Goal: Task Accomplishment & Management: Manage account settings

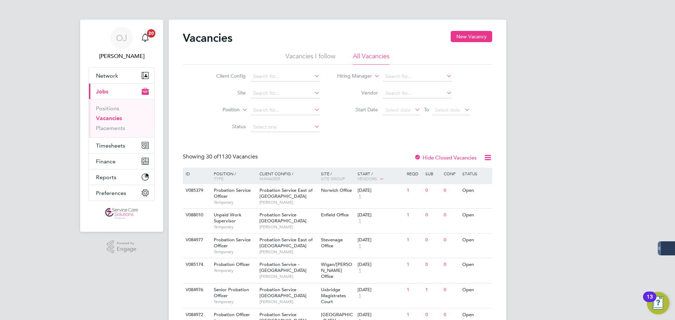
click at [111, 137] on ul "Positions Vacancies Placements" at bounding box center [121, 118] width 65 height 38
click at [111, 147] on span "Timesheets" at bounding box center [110, 145] width 29 height 7
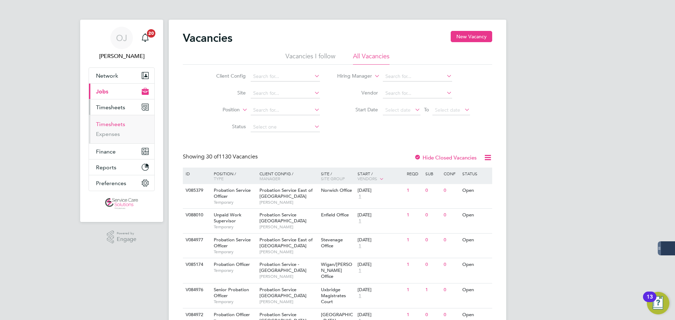
click at [109, 125] on link "Timesheets" at bounding box center [110, 124] width 29 height 7
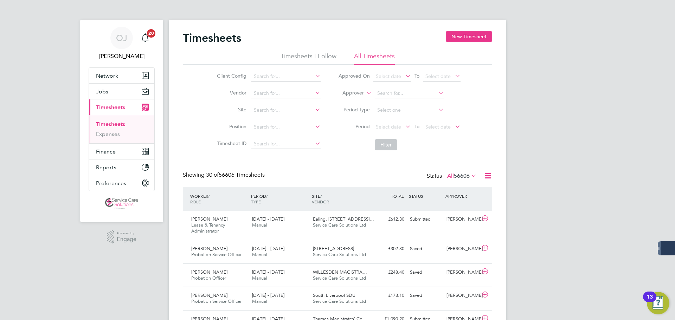
click at [360, 95] on label "Approver" at bounding box center [348, 93] width 32 height 7
click at [346, 102] on li "Worker" at bounding box center [346, 101] width 35 height 9
click at [391, 92] on input at bounding box center [409, 94] width 69 height 10
click at [414, 147] on li "Catherine George" at bounding box center [422, 150] width 97 height 9
type input "[PERSON_NAME]"
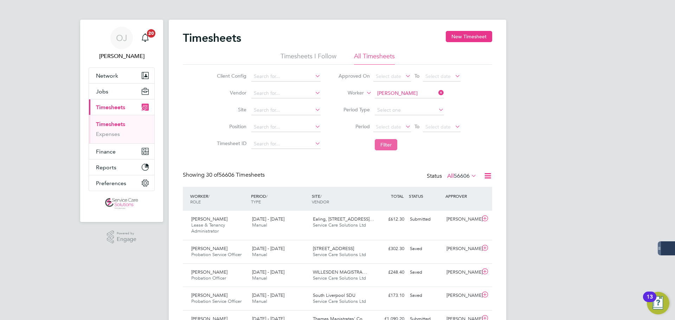
click at [375, 140] on button "Filter" at bounding box center [386, 144] width 22 height 11
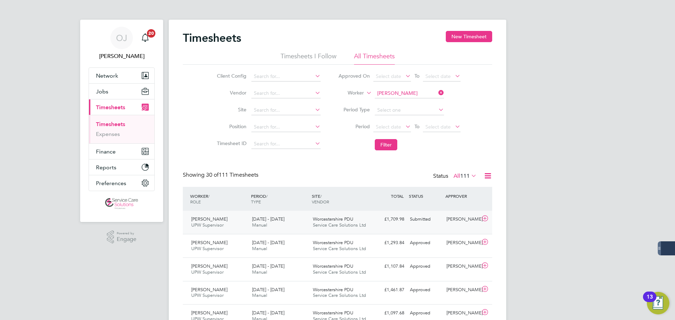
click at [322, 226] on span "Service Care Solutions Ltd" at bounding box center [339, 225] width 53 height 6
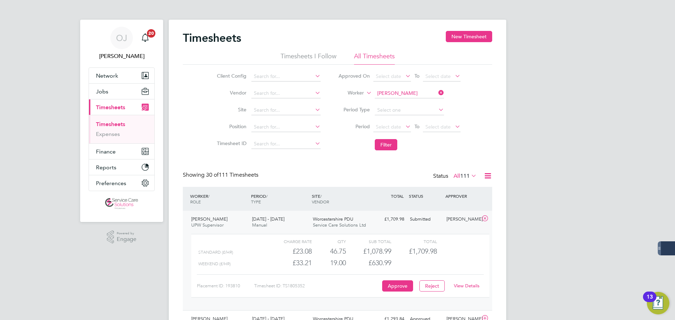
click at [474, 286] on link "View Details" at bounding box center [467, 286] width 26 height 6
click at [115, 85] on button "Jobs" at bounding box center [121, 91] width 65 height 15
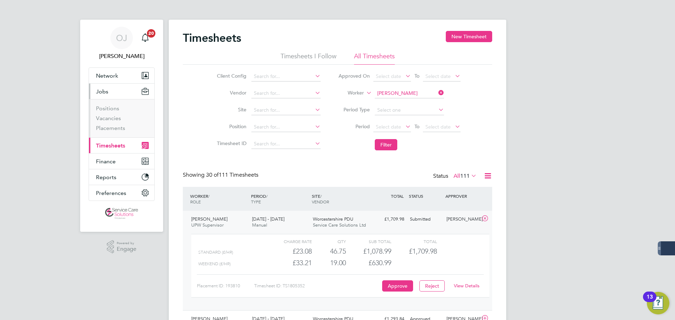
click at [113, 122] on li "Vacancies" at bounding box center [122, 120] width 53 height 10
drag, startPoint x: 111, startPoint y: 126, endPoint x: 132, endPoint y: 129, distance: 21.7
click at [111, 126] on link "Placements" at bounding box center [110, 128] width 29 height 7
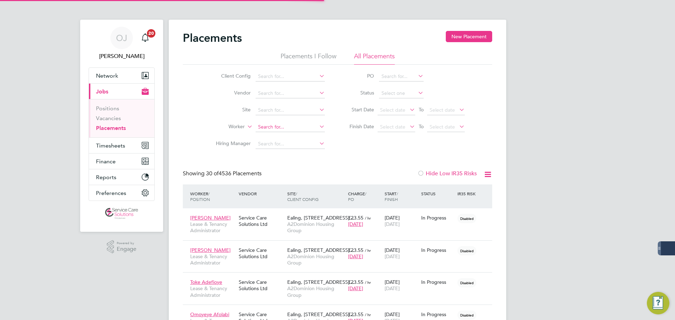
click at [266, 129] on input at bounding box center [289, 127] width 69 height 10
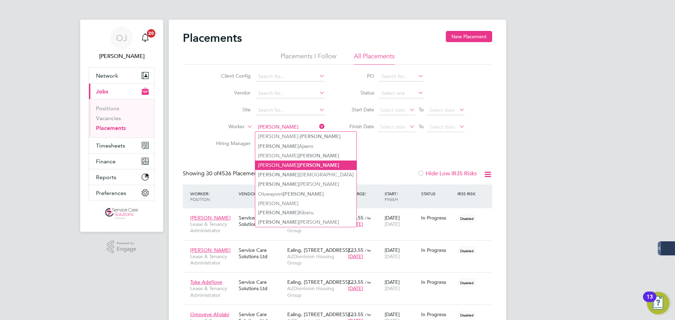
click at [298, 163] on b "George" at bounding box center [318, 165] width 41 height 6
type input "Catherine George"
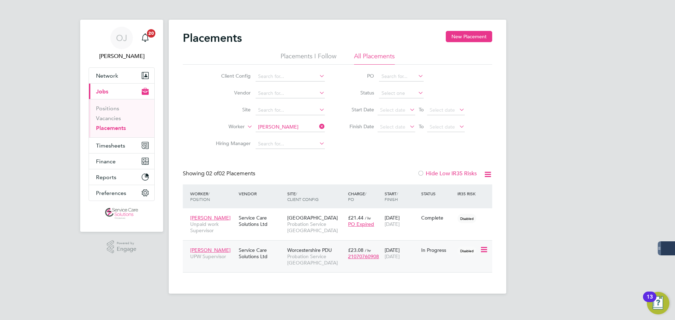
click at [431, 257] on div "Catherine George UPW Supervisor Service Care Solutions Ltd Worcestershire PDU P…" at bounding box center [337, 256] width 309 height 32
click at [429, 251] on div "In Progress" at bounding box center [437, 250] width 33 height 6
click at [108, 143] on span "Timesheets" at bounding box center [110, 145] width 29 height 7
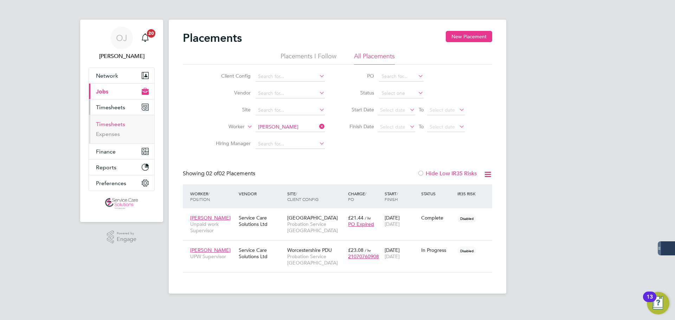
drag, startPoint x: 117, startPoint y: 125, endPoint x: 22, endPoint y: 137, distance: 95.0
click at [117, 125] on link "Timesheets" at bounding box center [110, 124] width 29 height 7
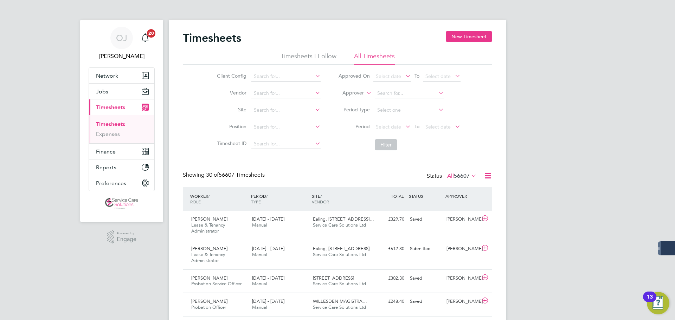
click at [358, 93] on label "Approver" at bounding box center [348, 93] width 32 height 7
click at [354, 98] on li "Worker" at bounding box center [346, 101] width 35 height 9
click at [388, 91] on input at bounding box center [409, 94] width 69 height 10
click at [417, 112] on b "Middlet" at bounding box center [426, 113] width 18 height 6
type input "Paul Middleton"
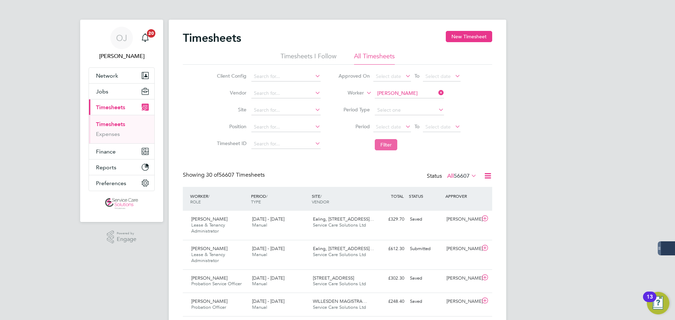
click at [387, 147] on button "Filter" at bounding box center [386, 144] width 22 height 11
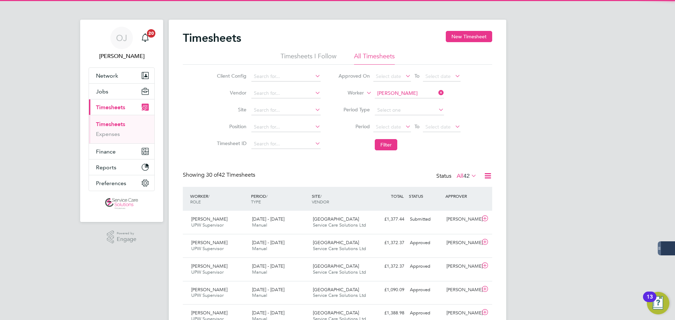
scroll to position [18, 61]
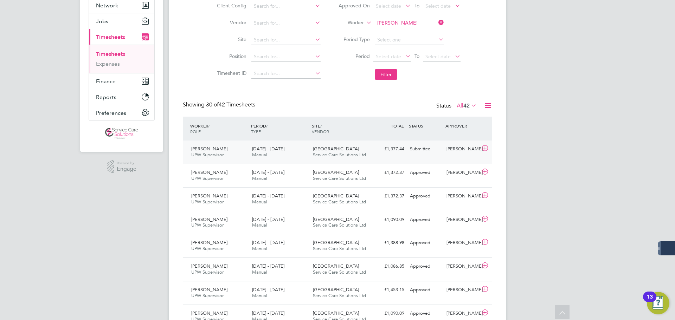
click at [339, 151] on span "Whitechapel House" at bounding box center [336, 149] width 46 height 6
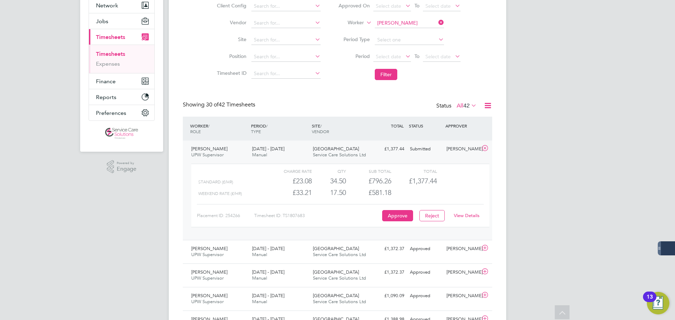
click at [471, 214] on link "View Details" at bounding box center [467, 216] width 26 height 6
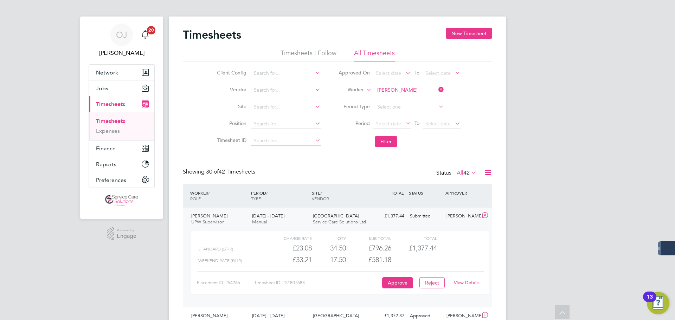
scroll to position [0, 0]
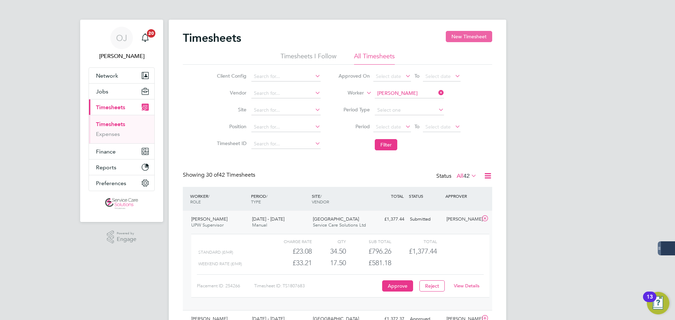
click at [473, 37] on button "New Timesheet" at bounding box center [469, 36] width 46 height 11
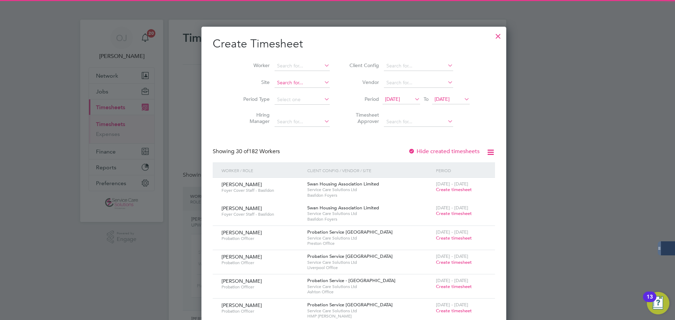
scroll to position [1159, 272]
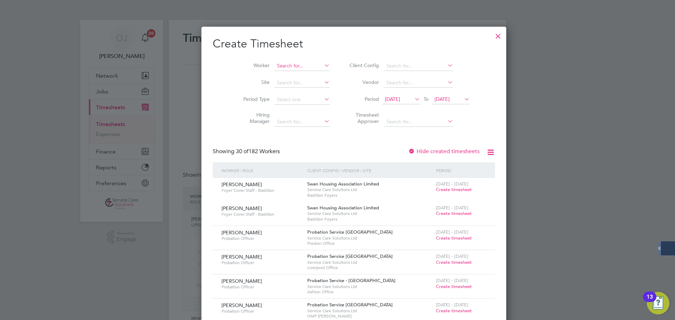
click at [285, 69] on input at bounding box center [301, 66] width 55 height 10
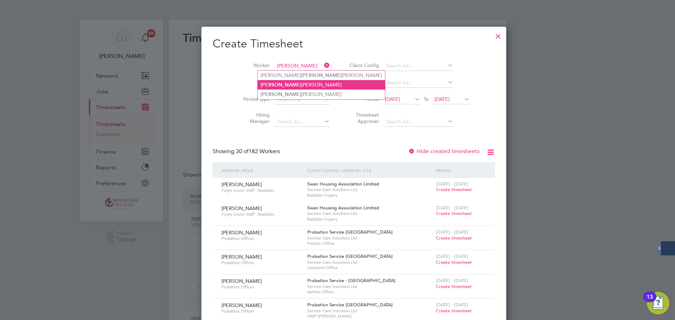
click at [288, 83] on li "Geoff rey Smith" at bounding box center [321, 84] width 127 height 9
type input "Geoffrey Smith"
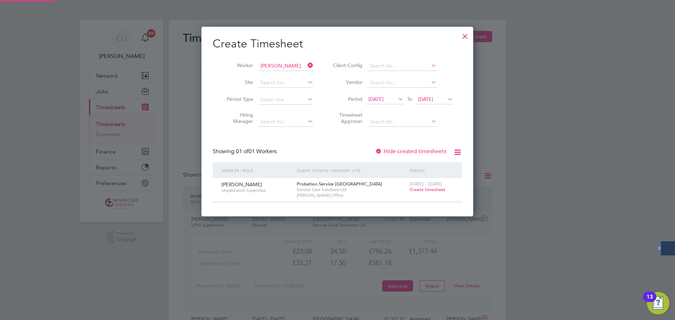
scroll to position [189, 272]
click at [428, 190] on span "Create timesheet" at bounding box center [427, 190] width 36 height 6
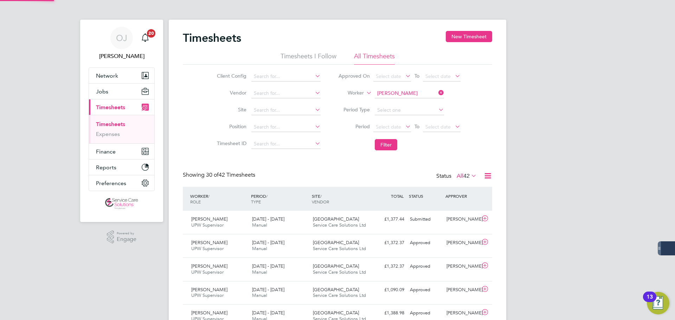
scroll to position [18, 61]
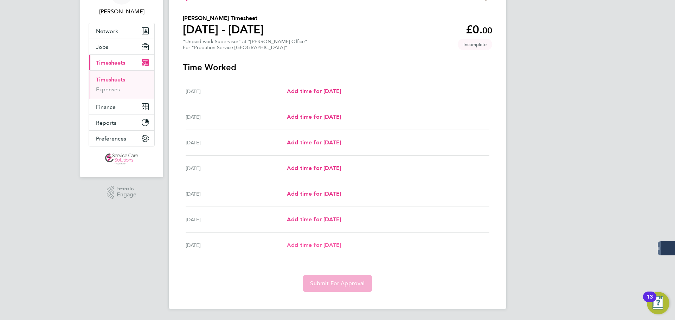
click at [331, 247] on span "Add time for [DATE]" at bounding box center [314, 245] width 54 height 7
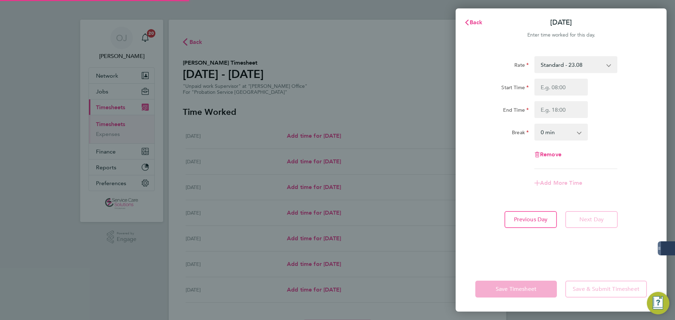
click at [573, 62] on select "Standard - 23.08 Weekend - 33.21" at bounding box center [571, 64] width 73 height 15
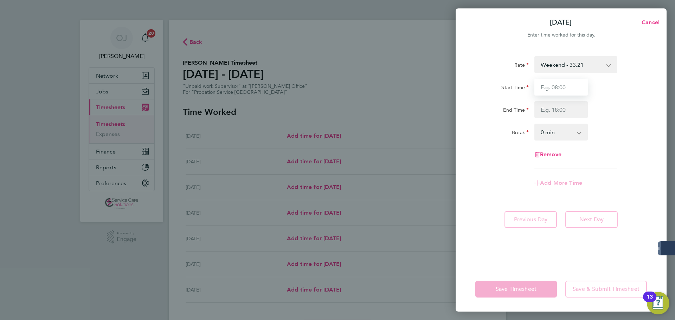
click at [557, 88] on input "Start Time" at bounding box center [560, 87] width 53 height 17
type input "08:30"
type input "16:00"
click at [630, 87] on div "Start Time 08:30" at bounding box center [560, 87] width 177 height 17
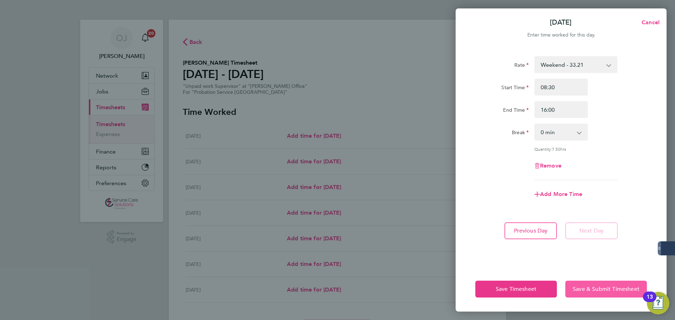
click at [584, 291] on span "Save & Submit Timesheet" at bounding box center [605, 289] width 67 height 7
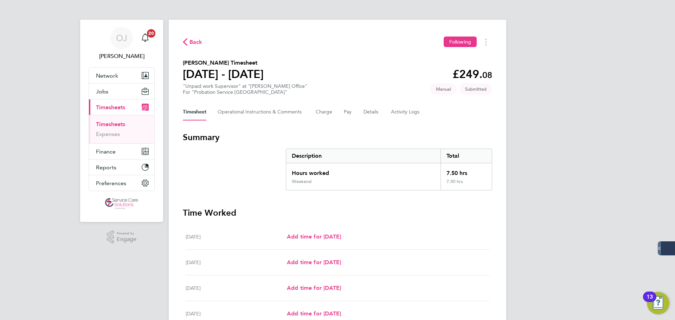
click at [116, 122] on link "Timesheets" at bounding box center [110, 124] width 29 height 7
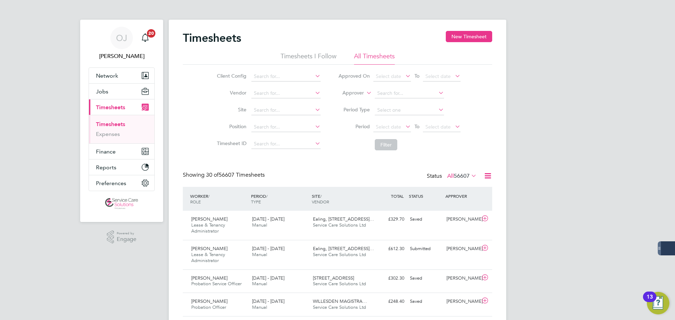
click at [350, 92] on label "Approver" at bounding box center [348, 93] width 32 height 7
click at [349, 99] on li "Worker" at bounding box center [346, 101] width 35 height 9
click at [382, 87] on li "Worker" at bounding box center [399, 93] width 140 height 17
click at [385, 92] on input at bounding box center [409, 94] width 69 height 10
type input "bong"
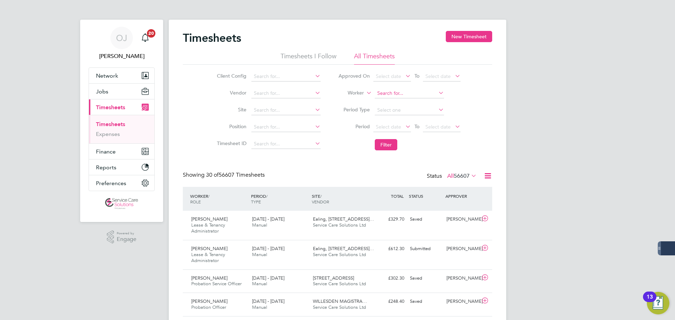
click at [393, 93] on input at bounding box center [409, 94] width 69 height 10
click at [393, 106] on li "Stephanie Li ttle" at bounding box center [409, 102] width 70 height 9
type input "Stephanie Little"
click at [391, 148] on button "Filter" at bounding box center [386, 144] width 22 height 11
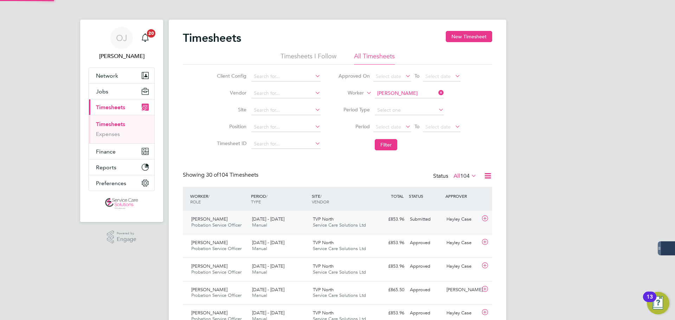
scroll to position [18, 61]
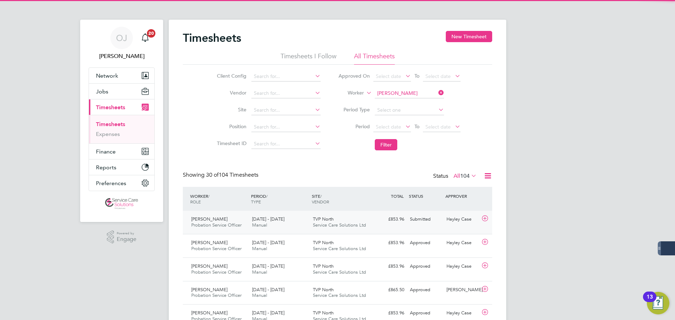
click at [243, 223] on div "Stephanie Little Probation Service Officer 18 - 24 Aug 2025" at bounding box center [218, 223] width 61 height 18
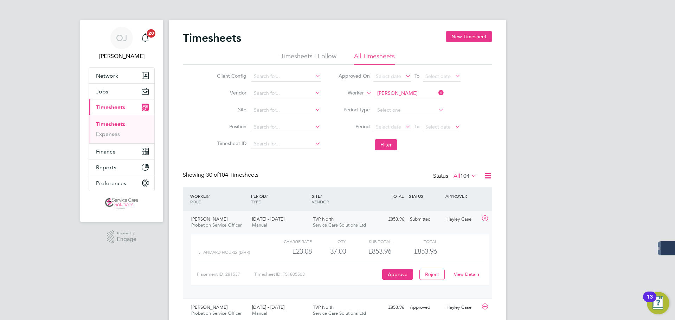
click at [463, 272] on link "View Details" at bounding box center [467, 274] width 26 height 6
click at [400, 93] on input at bounding box center [409, 94] width 69 height 10
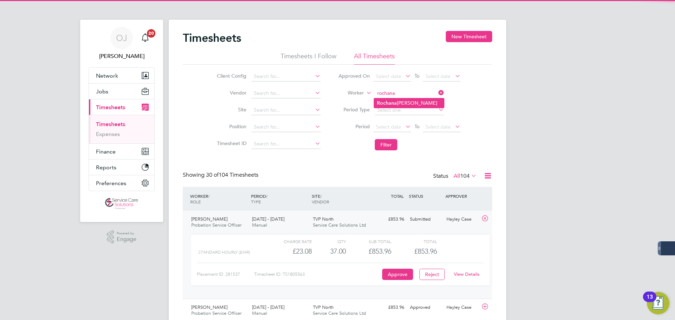
click at [402, 101] on li "Rochana Williams" at bounding box center [409, 102] width 70 height 9
type input "[PERSON_NAME]"
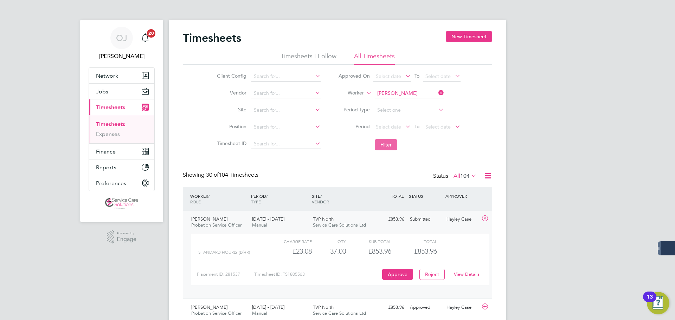
click at [382, 143] on button "Filter" at bounding box center [386, 144] width 22 height 11
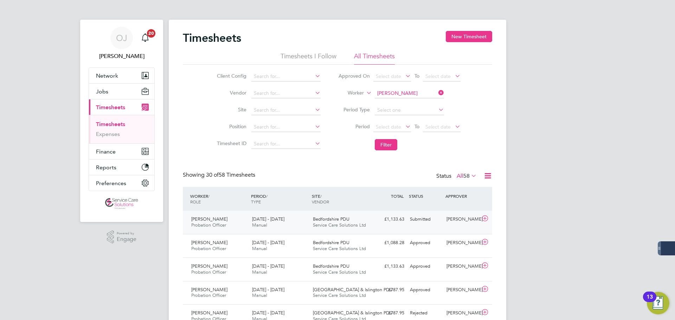
click at [463, 223] on div "[PERSON_NAME]" at bounding box center [461, 220] width 37 height 12
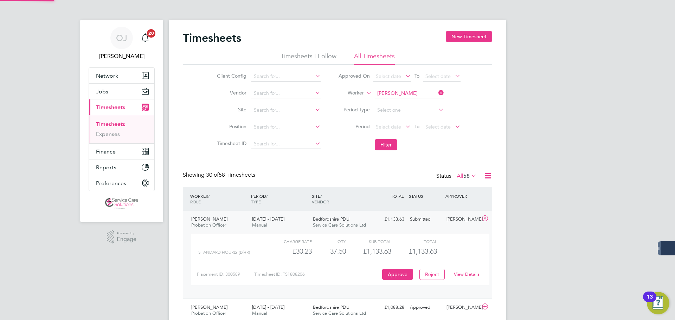
click at [468, 271] on div "View Details" at bounding box center [466, 274] width 34 height 11
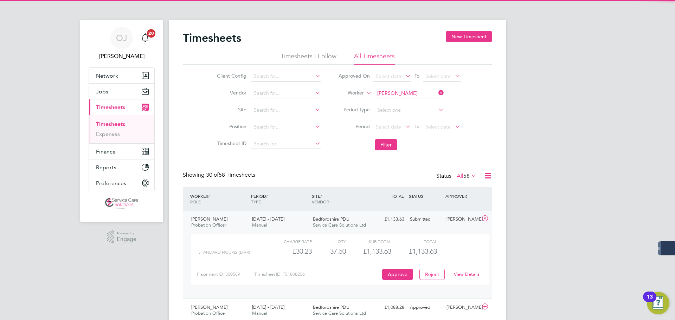
click at [468, 274] on link "View Details" at bounding box center [467, 274] width 26 height 6
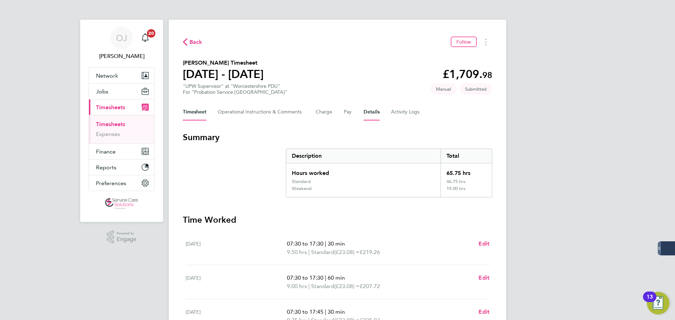
click at [369, 112] on button "Details" at bounding box center [371, 112] width 16 height 17
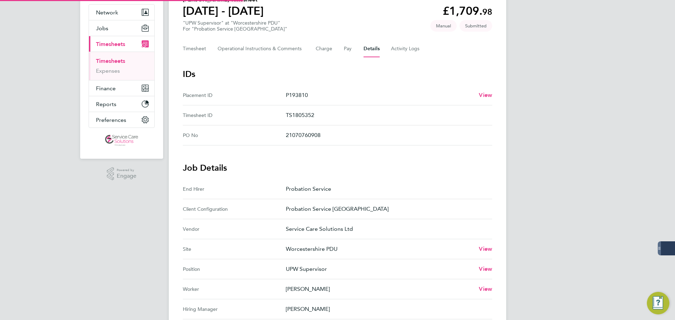
scroll to position [141, 0]
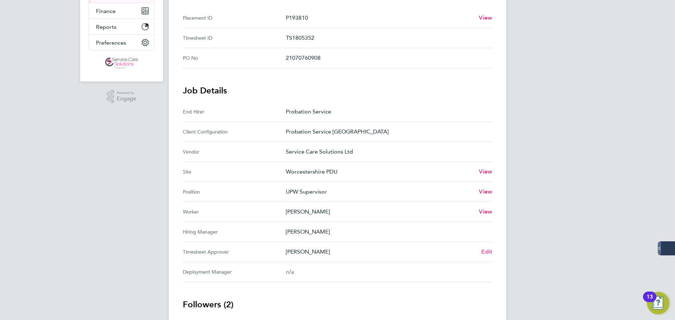
click at [485, 253] on span "Edit" at bounding box center [486, 251] width 11 height 7
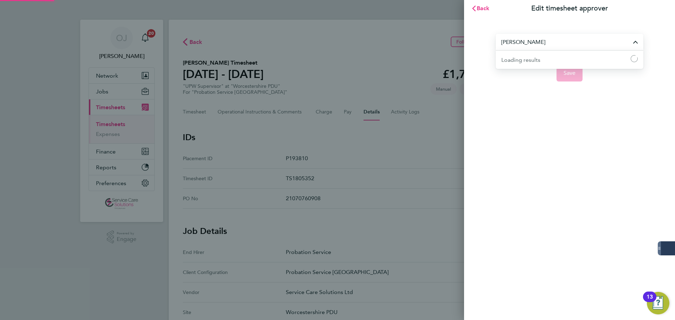
click at [539, 48] on input "[PERSON_NAME]" at bounding box center [569, 42] width 148 height 17
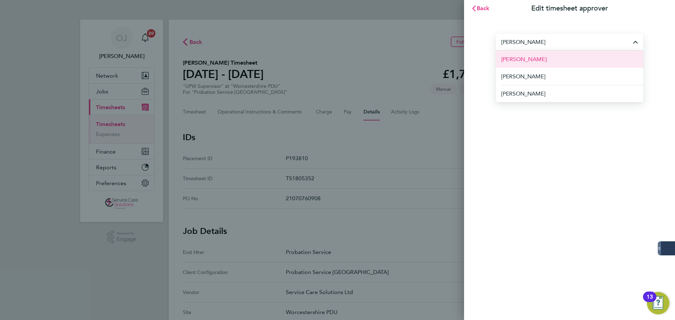
click at [538, 63] on li "Nicola Stanley" at bounding box center [569, 59] width 148 height 17
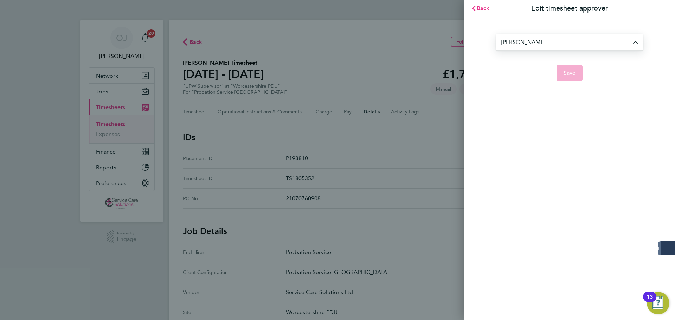
type input "Nicola Stanley"
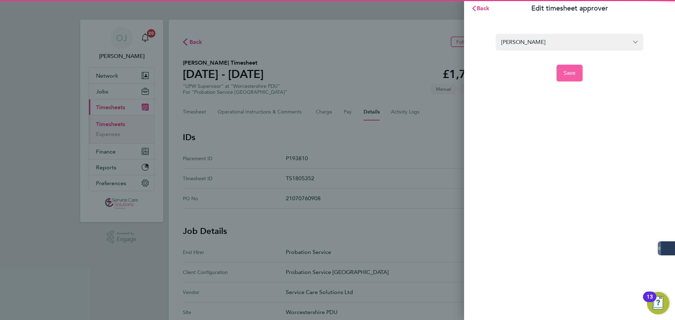
click at [560, 72] on button "Save" at bounding box center [569, 73] width 26 height 17
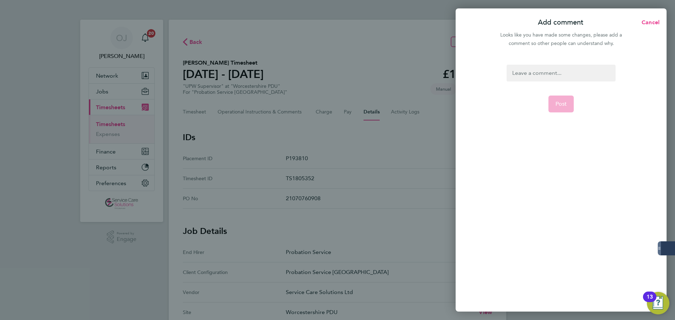
click at [549, 76] on div at bounding box center [560, 73] width 109 height 17
click at [519, 71] on div at bounding box center [560, 73] width 109 height 17
click at [566, 102] on span "Post" at bounding box center [561, 103] width 12 height 7
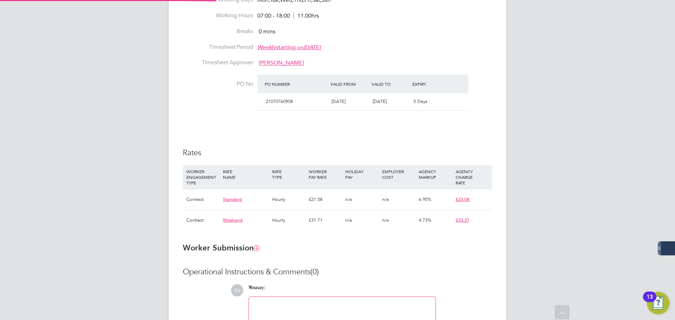
type input "[PERSON_NAME]"
type input "27 Nov 2023"
type input "31 Aug 2025"
type input "07:00"
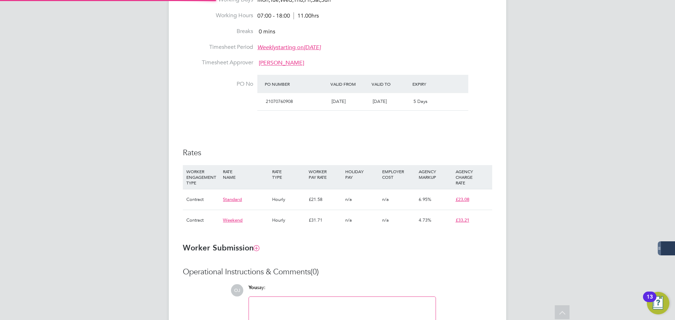
type input "18:00"
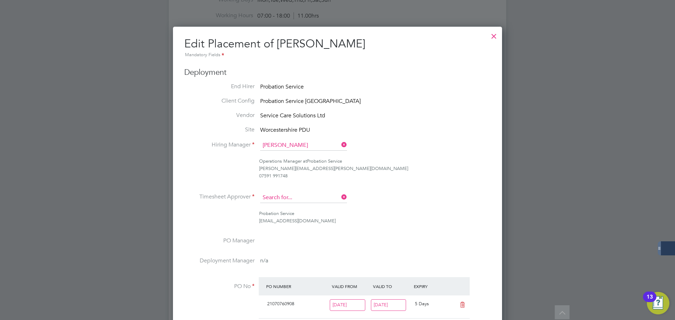
click at [312, 195] on input at bounding box center [303, 198] width 87 height 11
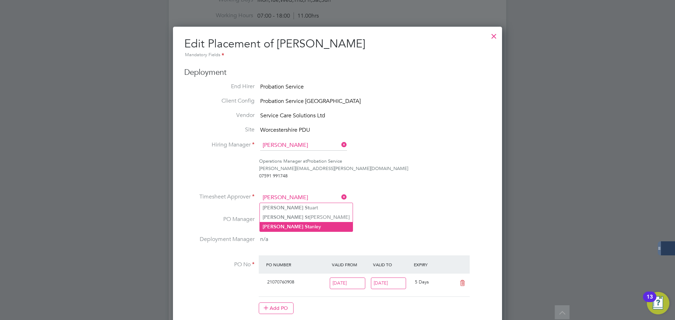
click at [296, 227] on li "Nicola St anley" at bounding box center [306, 226] width 93 height 9
type input "Nicola Stanley"
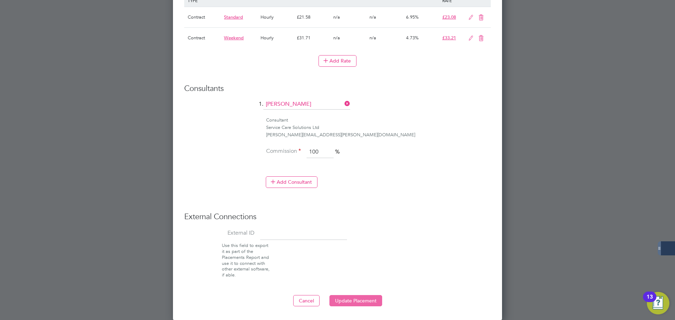
click at [369, 301] on button "Update Placement" at bounding box center [355, 300] width 53 height 11
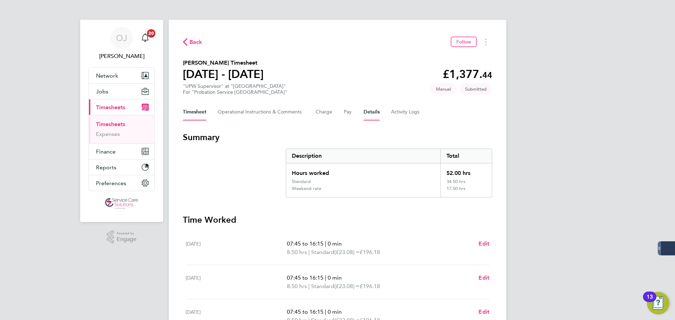
click at [374, 111] on button "Details" at bounding box center [371, 112] width 16 height 17
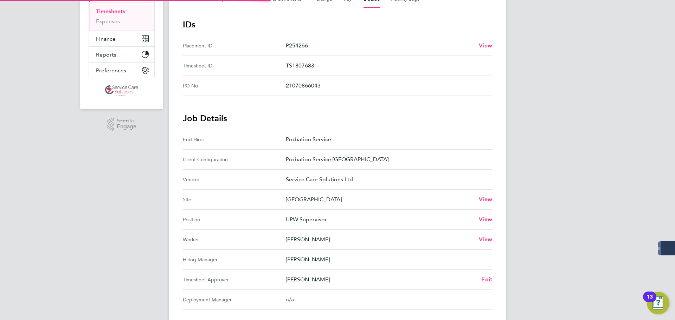
scroll to position [176, 0]
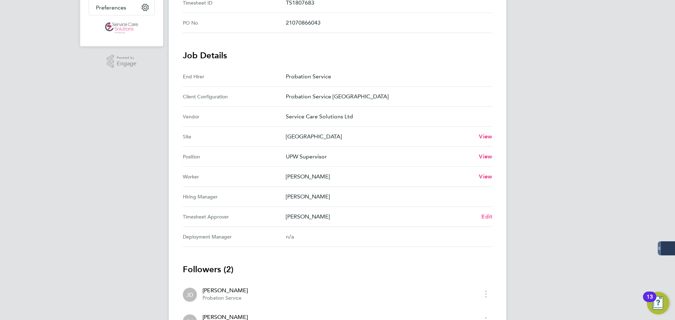
click at [490, 218] on span "Edit" at bounding box center [486, 216] width 11 height 7
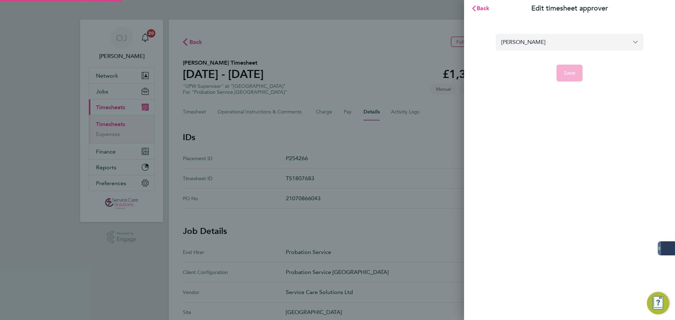
click at [535, 44] on input "Roderick Jones" at bounding box center [569, 42] width 148 height 17
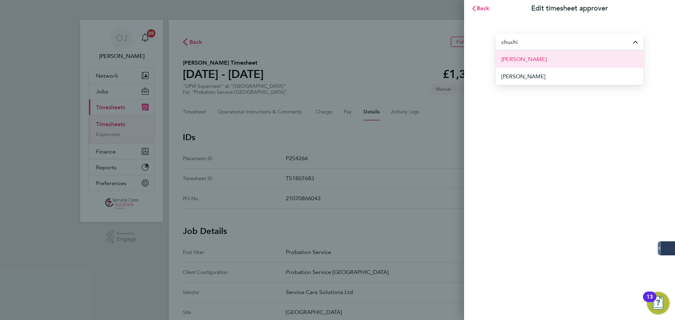
click at [517, 62] on span "[PERSON_NAME]" at bounding box center [523, 59] width 45 height 8
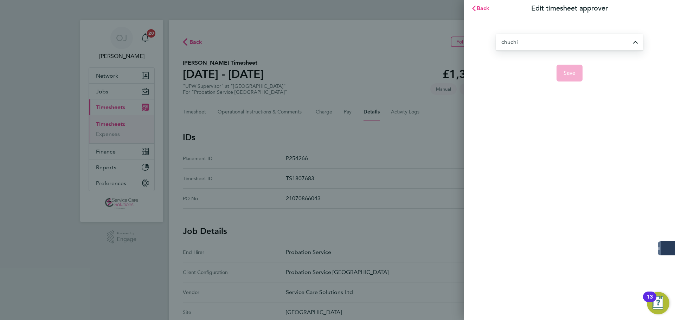
type input "[PERSON_NAME]"
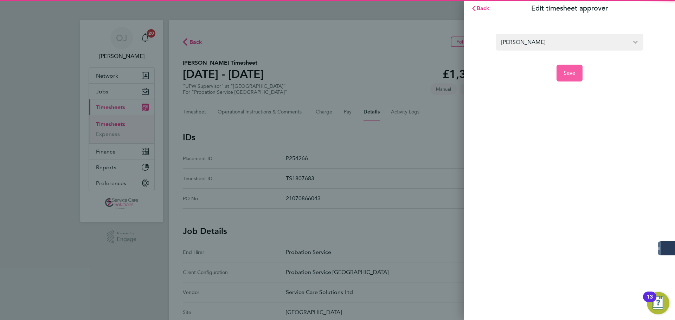
click at [572, 78] on button "Save" at bounding box center [569, 73] width 26 height 17
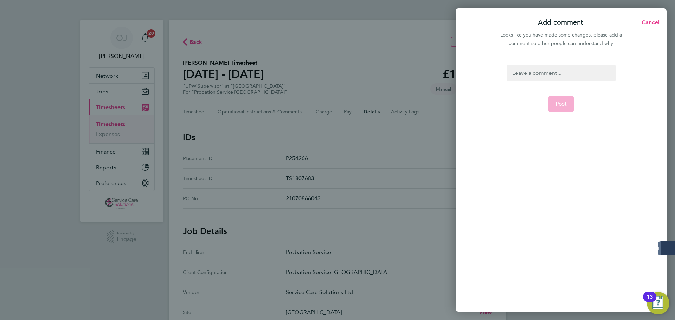
click at [528, 77] on div at bounding box center [560, 73] width 109 height 17
click at [525, 71] on div at bounding box center [560, 73] width 109 height 17
click at [562, 104] on span "Post" at bounding box center [561, 103] width 12 height 7
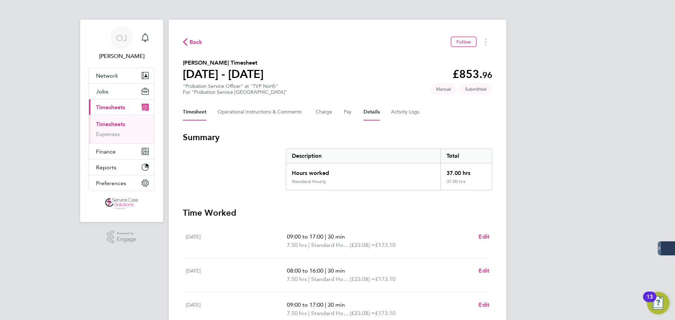
click at [369, 105] on button "Details" at bounding box center [371, 112] width 16 height 17
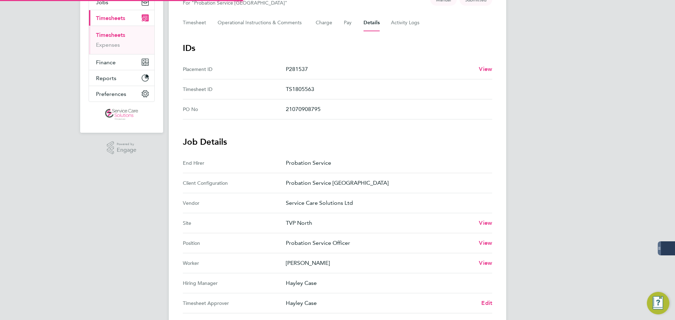
scroll to position [141, 0]
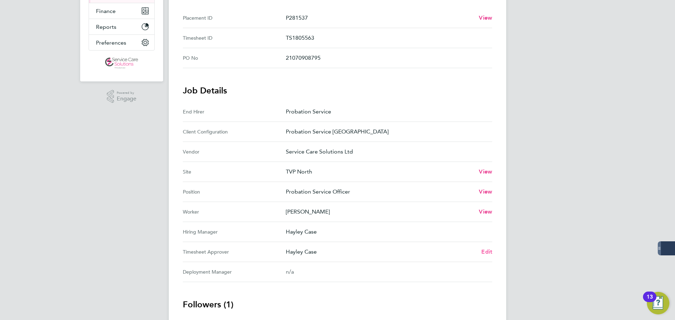
click at [487, 251] on span "Edit" at bounding box center [486, 251] width 11 height 7
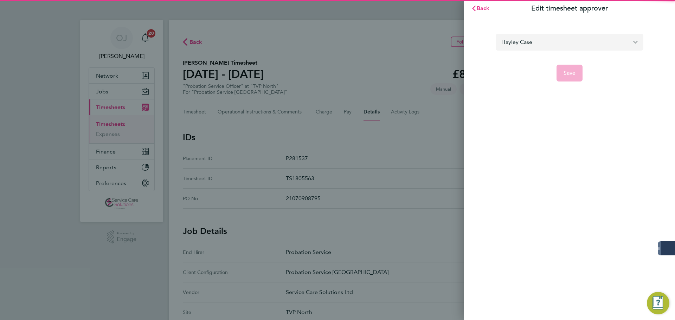
click at [533, 46] on input "Hayley Case" at bounding box center [569, 42] width 148 height 17
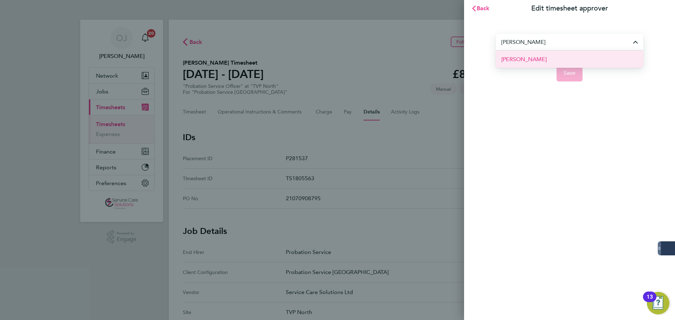
drag, startPoint x: 539, startPoint y: 58, endPoint x: 542, endPoint y: 61, distance: 4.2
click at [539, 59] on span "Timothy Weston" at bounding box center [523, 59] width 45 height 8
type input "Timothy Weston"
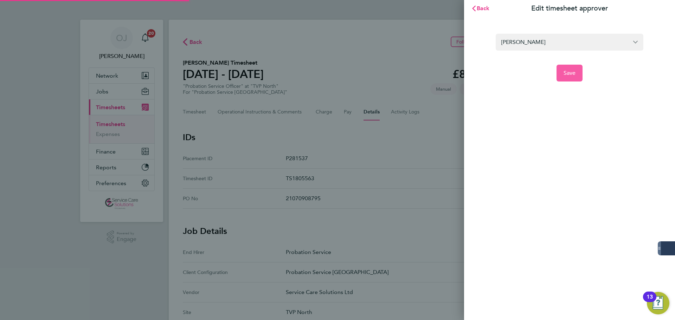
click at [564, 72] on span "Save" at bounding box center [569, 73] width 12 height 7
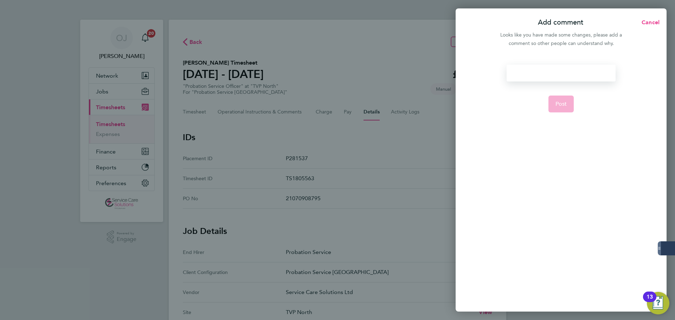
click at [526, 79] on div at bounding box center [560, 73] width 109 height 17
click at [516, 74] on div at bounding box center [560, 73] width 109 height 17
click at [564, 104] on span "Post" at bounding box center [561, 103] width 12 height 7
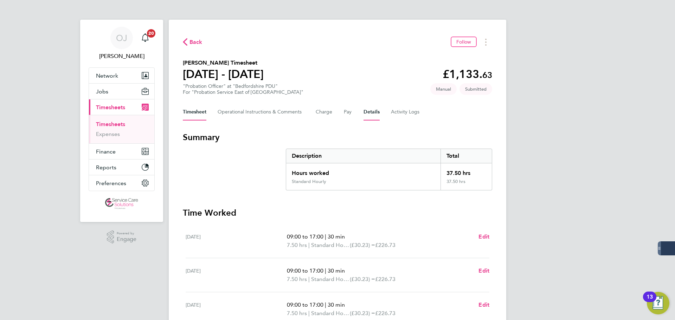
drag, startPoint x: 376, startPoint y: 114, endPoint x: 376, endPoint y: 120, distance: 6.0
click at [376, 114] on button "Details" at bounding box center [371, 112] width 16 height 17
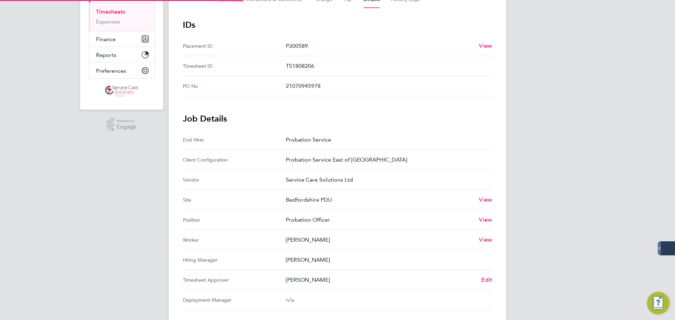
scroll to position [176, 0]
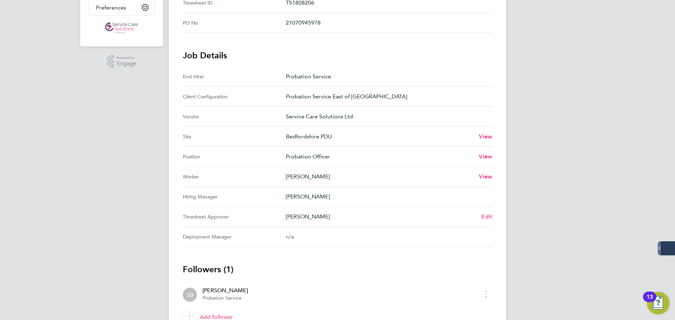
click at [486, 216] on span "Edit" at bounding box center [486, 216] width 11 height 7
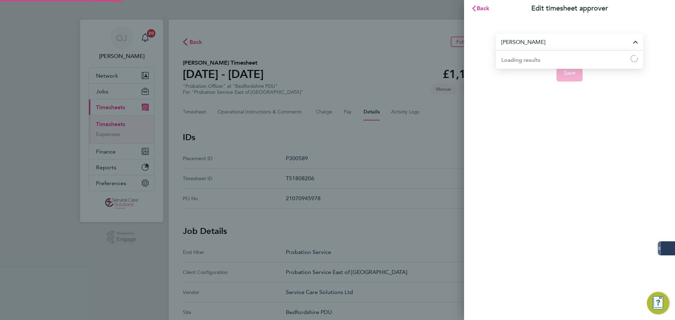
click at [556, 47] on input "[PERSON_NAME]" at bounding box center [569, 42] width 148 height 17
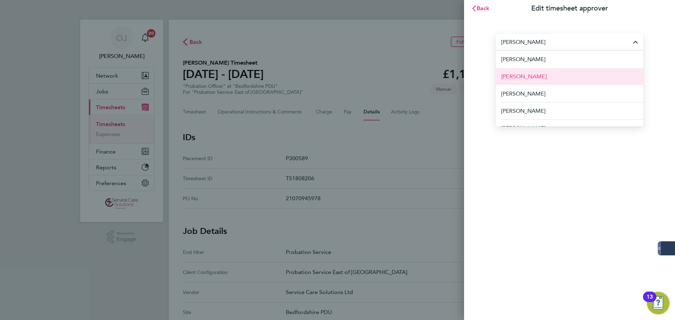
click at [539, 77] on span "[PERSON_NAME]" at bounding box center [523, 76] width 45 height 8
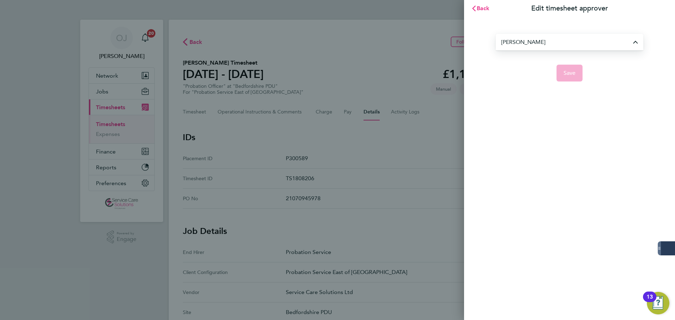
type input "[PERSON_NAME]"
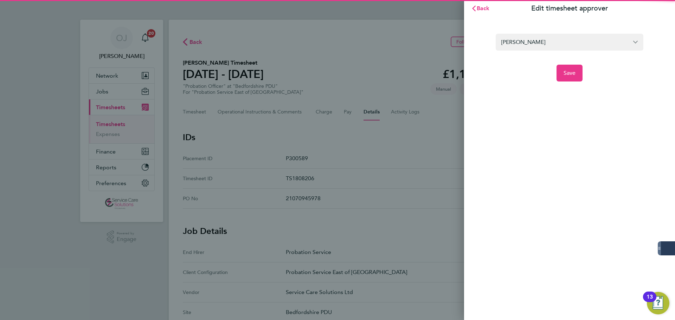
click at [583, 66] on app-form-button "Save" at bounding box center [569, 73] width 148 height 17
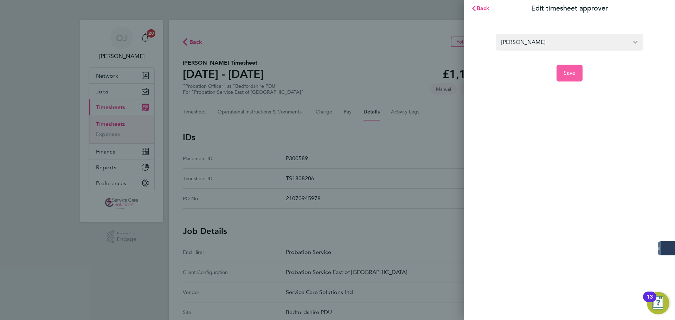
click at [577, 69] on button "Save" at bounding box center [569, 73] width 26 height 17
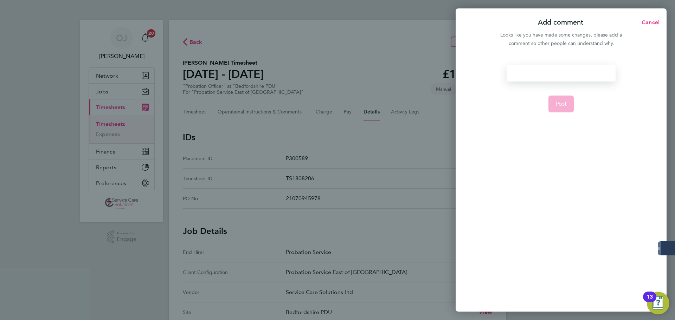
click at [537, 71] on div at bounding box center [560, 73] width 109 height 17
click at [519, 70] on div at bounding box center [560, 73] width 109 height 17
click at [575, 101] on form "Please approve Post" at bounding box center [561, 144] width 114 height 159
click at [562, 105] on span "Post" at bounding box center [561, 103] width 12 height 7
